Goal: Task Accomplishment & Management: Use online tool/utility

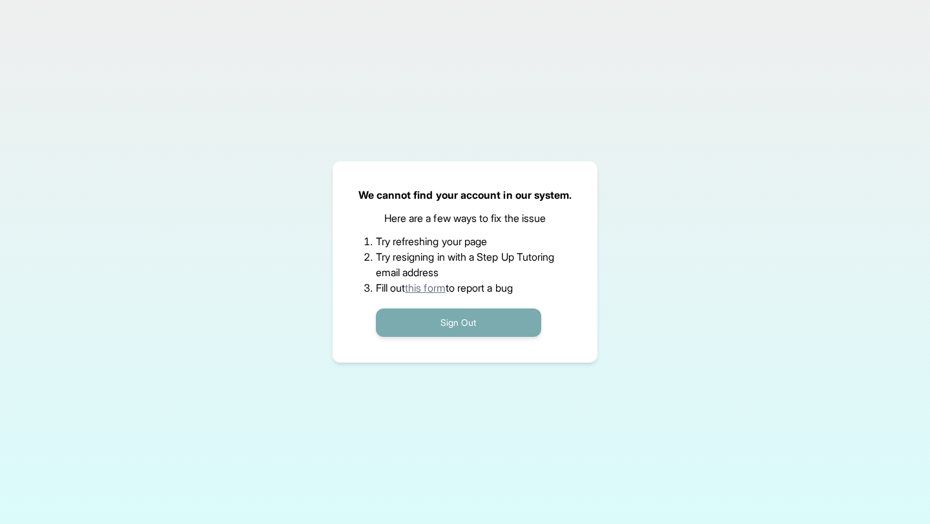
click at [409, 316] on button "Sign Out" at bounding box center [458, 323] width 165 height 28
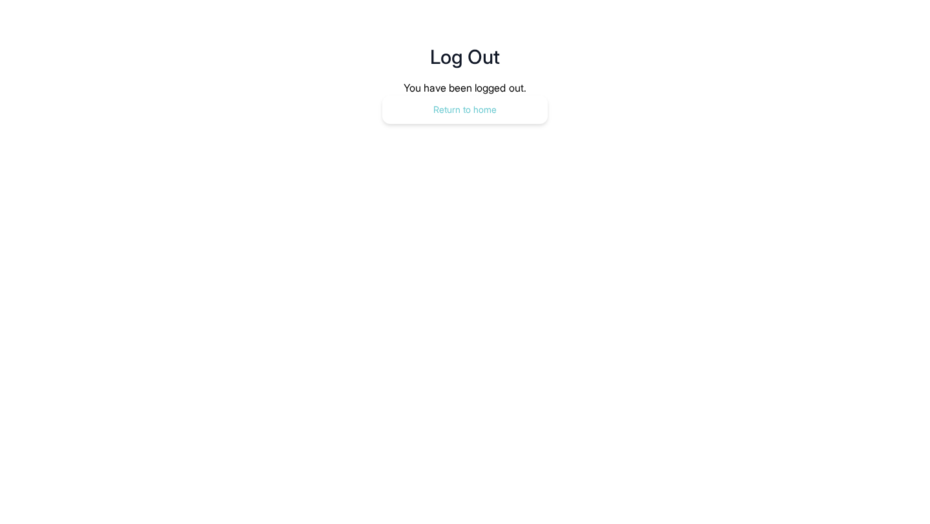
click at [442, 115] on button "Return to home" at bounding box center [464, 110] width 165 height 28
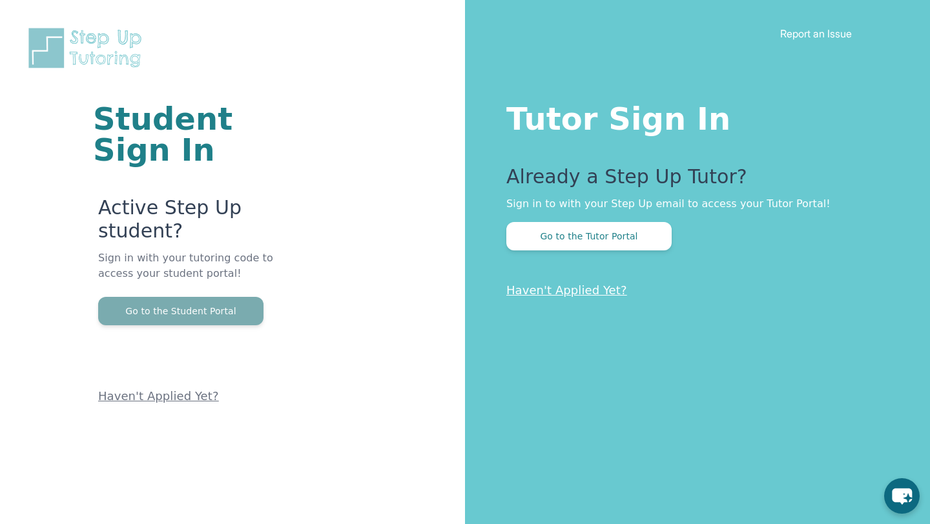
click at [199, 297] on button "Go to the Student Portal" at bounding box center [180, 311] width 165 height 28
click at [188, 297] on button "Go to the Student Portal" at bounding box center [180, 311] width 165 height 28
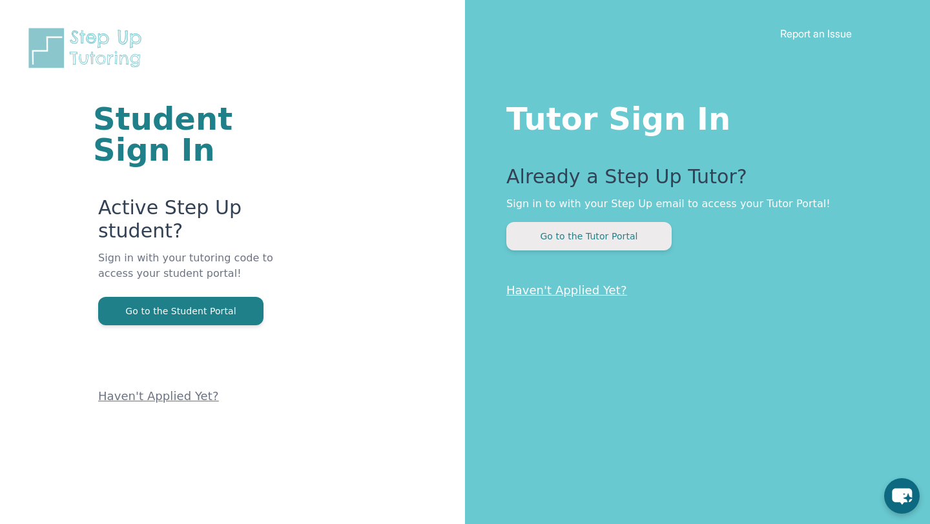
click at [586, 245] on button "Go to the Tutor Portal" at bounding box center [588, 236] width 165 height 28
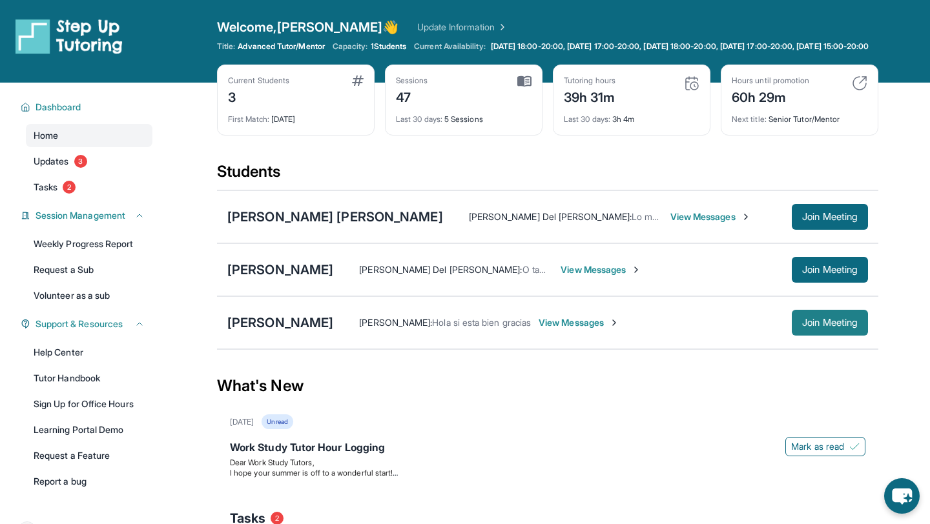
click at [861, 335] on button "Join Meeting" at bounding box center [830, 323] width 76 height 26
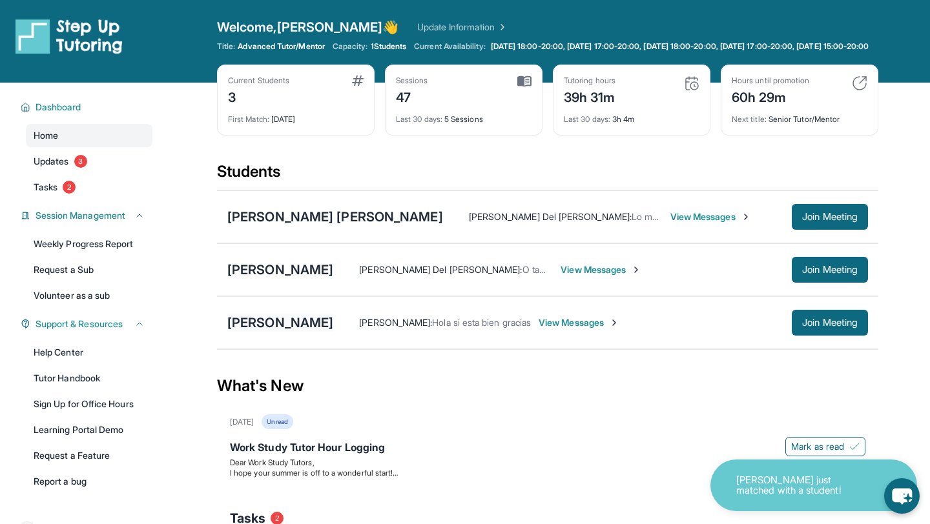
click at [290, 332] on div "Anthony Gonzalez" at bounding box center [280, 323] width 106 height 18
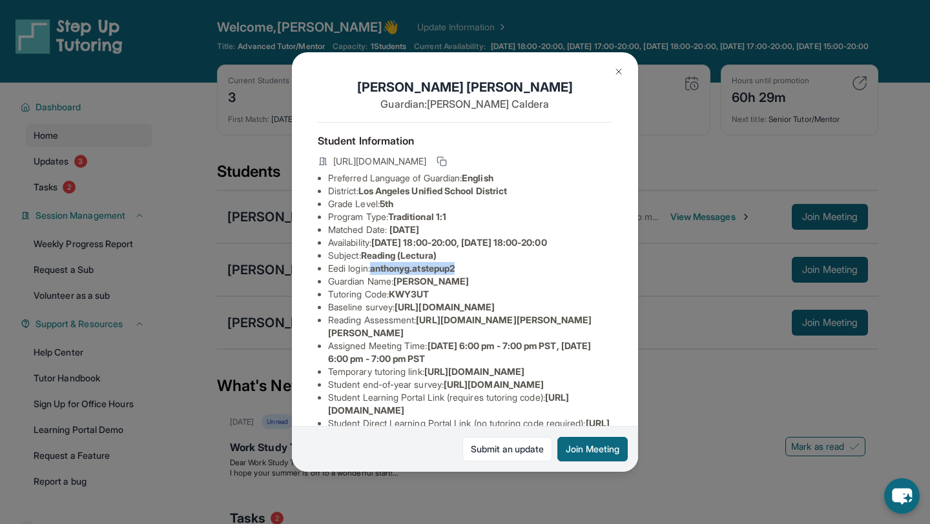
drag, startPoint x: 376, startPoint y: 270, endPoint x: 505, endPoint y: 273, distance: 129.2
click at [507, 274] on ul "Preferred Language of Guardian: English District: Los Angeles Unified School Di…" at bounding box center [465, 314] width 294 height 284
copy span "anthonyg.atstepup2"
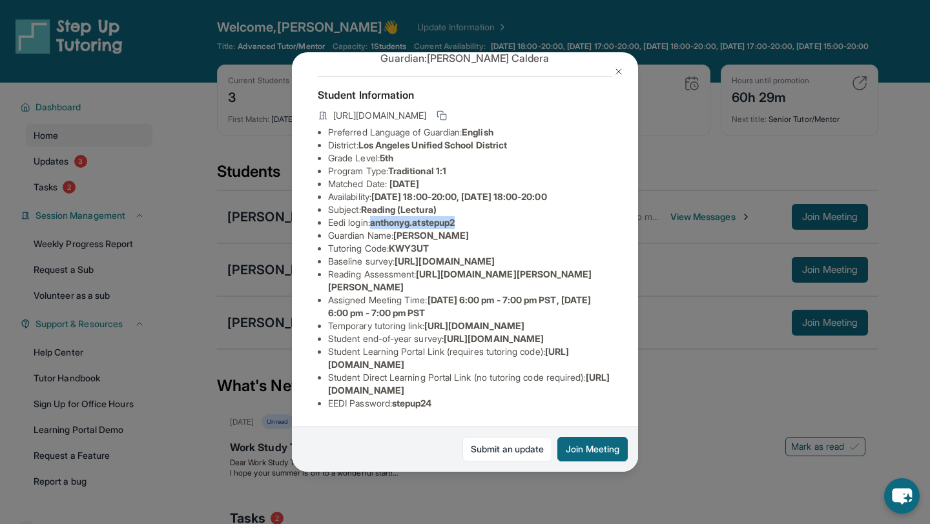
scroll to position [1, 0]
drag, startPoint x: 398, startPoint y: 404, endPoint x: 447, endPoint y: 402, distance: 49.1
click at [447, 403] on li "EEDI Password : stepup24" at bounding box center [470, 403] width 284 height 13
copy span "stepup24"
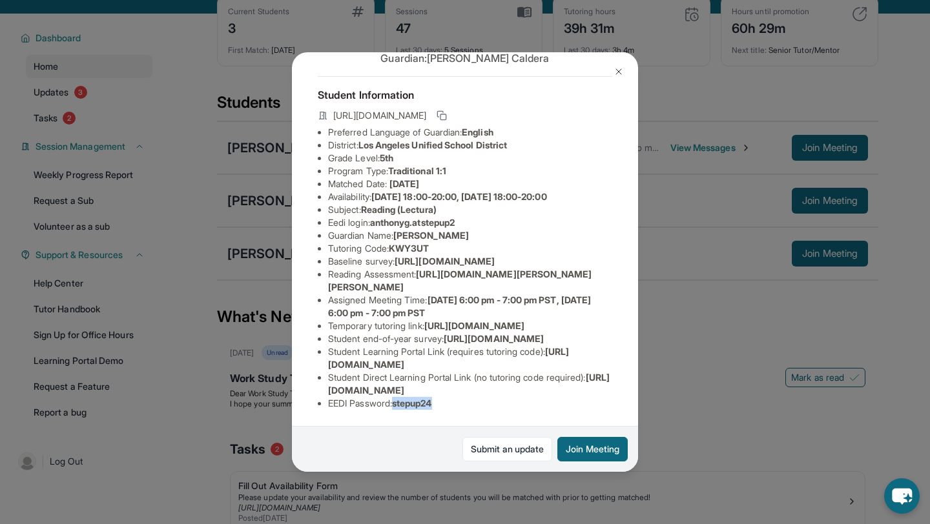
scroll to position [0, 0]
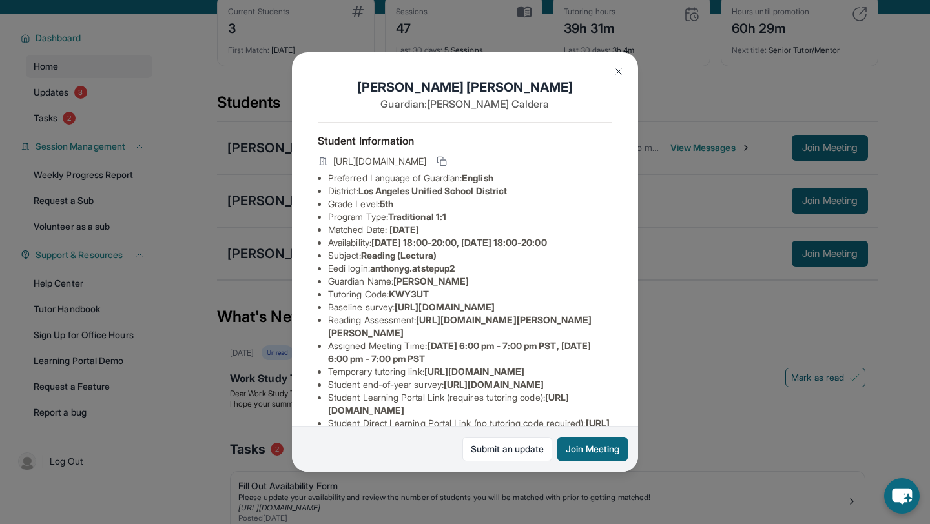
click at [616, 75] on img at bounding box center [618, 71] width 10 height 10
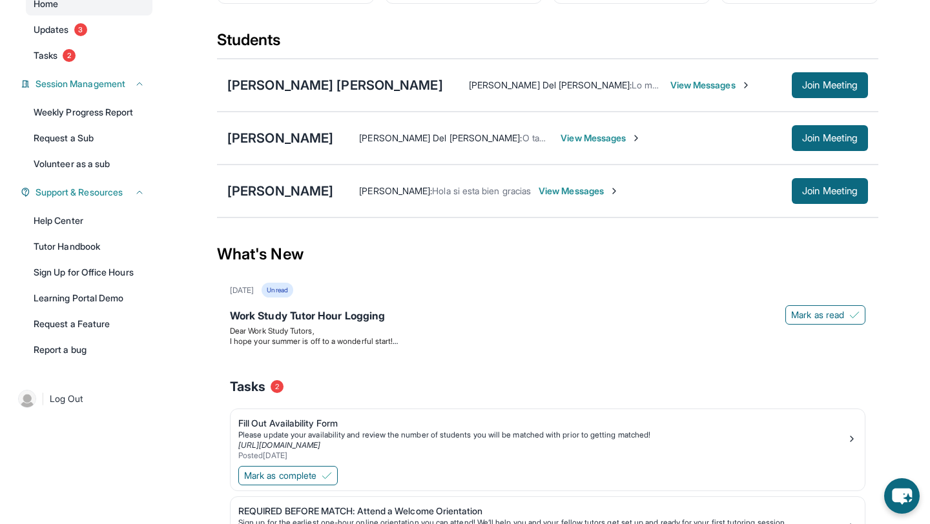
scroll to position [128, 0]
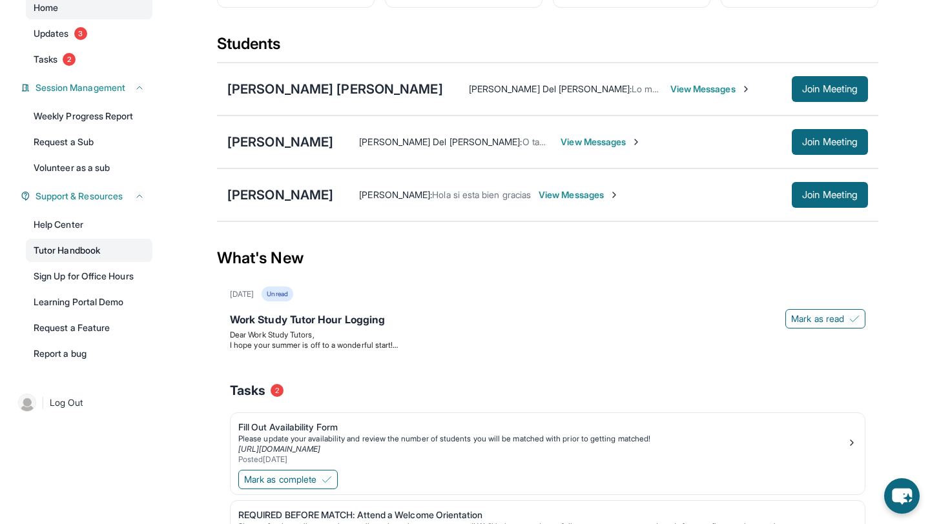
click at [54, 261] on link "Tutor Handbook" at bounding box center [89, 250] width 127 height 23
